Goal: Transaction & Acquisition: Subscribe to service/newsletter

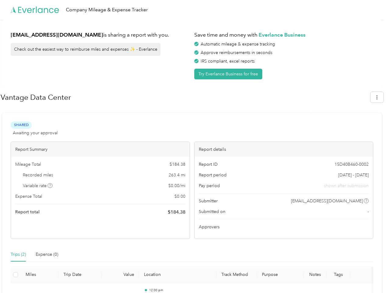
click at [195, 146] on div "Report details" at bounding box center [284, 149] width 179 height 15
click at [193, 10] on div "Company Mileage & Expense Tracker" at bounding box center [192, 10] width 384 height 20
click at [229, 74] on button "Try Everlance Business for free" at bounding box center [228, 74] width 68 height 11
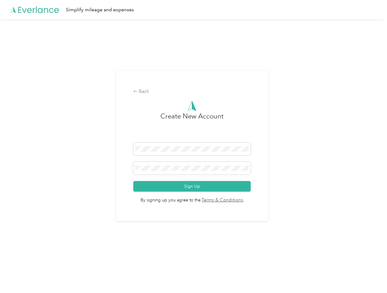
click at [185, 97] on div "Back Create New Account Sign Up By signing up you agree to the Terms & Conditio…" at bounding box center [192, 145] width 152 height 151
click at [380, 97] on div "Back Create New Account Sign Up By signing up you agree to the Terms & Conditio…" at bounding box center [192, 149] width 384 height 258
click at [50, 185] on div "Back Create New Account Sign Up By signing up you agree to the Terms & Conditio…" at bounding box center [192, 149] width 384 height 258
click at [240, 201] on link "Terms & Conditions" at bounding box center [222, 200] width 43 height 7
click at [18, 254] on div "Back Create New Account Sign Up By signing up you agree to the Terms & Conditio…" at bounding box center [192, 149] width 384 height 258
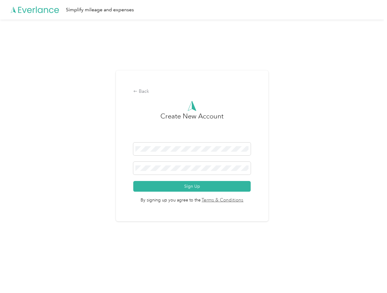
click at [47, 254] on div "Back Create New Account Sign Up By signing up you agree to the Terms & Conditio…" at bounding box center [192, 149] width 384 height 258
click at [16, 274] on div "Back Create New Account Sign Up By signing up you agree to the Terms & Conditio…" at bounding box center [192, 149] width 384 height 258
